Goal: Find specific page/section

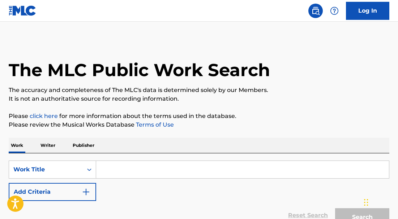
click at [123, 171] on input "Search Form" at bounding box center [242, 169] width 293 height 17
type input "N"
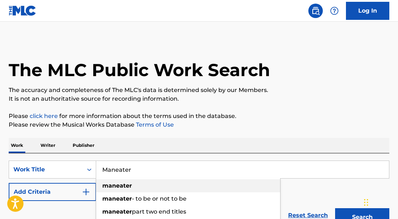
click at [118, 185] on strong "maneater" at bounding box center [117, 185] width 30 height 7
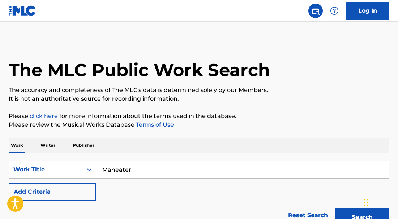
type input "maneater"
click at [78, 196] on button "Add Criteria" at bounding box center [52, 192] width 87 height 18
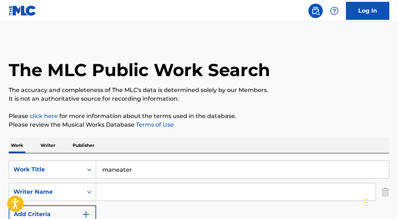
click at [115, 195] on input "Search Form" at bounding box center [235, 191] width 279 height 17
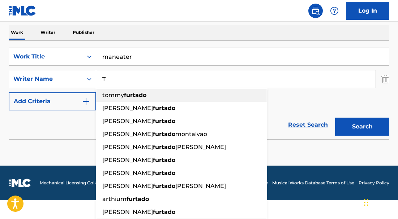
scroll to position [94, 0]
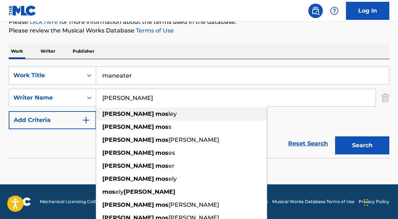
click at [168, 115] on span "ley" at bounding box center [172, 114] width 8 height 7
type input "timothy mosley"
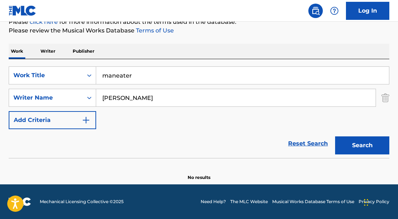
click at [359, 150] on button "Search" at bounding box center [362, 146] width 54 height 18
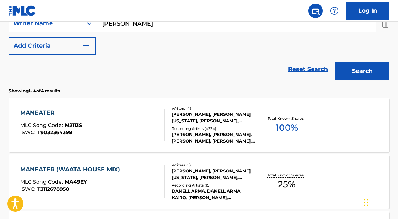
scroll to position [178, 0]
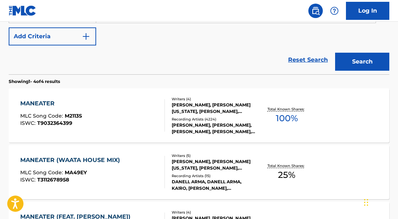
click at [43, 102] on div "MANEATER" at bounding box center [51, 103] width 62 height 9
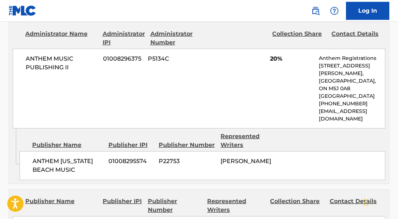
scroll to position [369, 0]
